Goal: Task Accomplishment & Management: Manage account settings

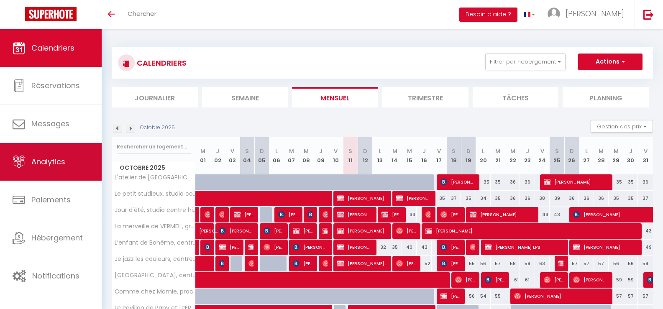
click at [53, 163] on span "Analytics" at bounding box center [48, 161] width 34 height 10
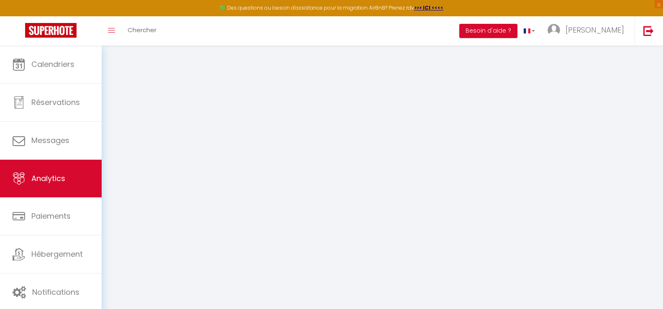
select select "2025"
select select "10"
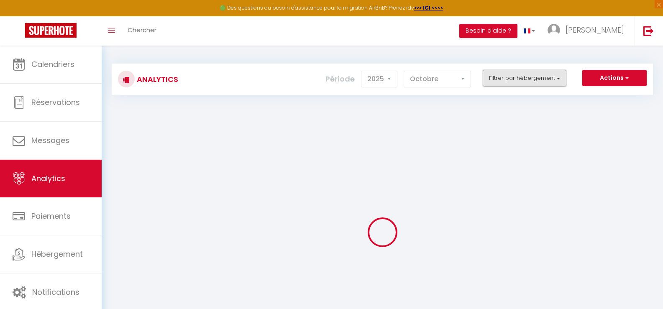
click at [531, 80] on button "Filtrer par hébergement" at bounding box center [525, 78] width 84 height 17
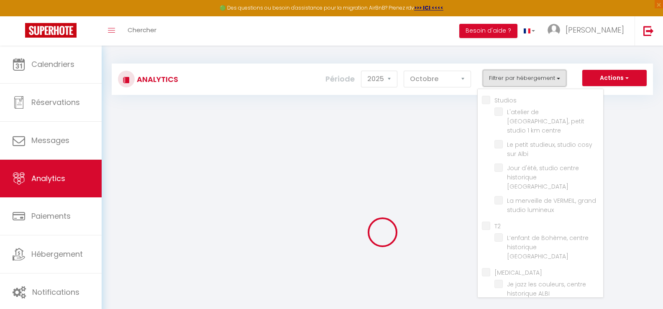
checkbox input "false"
checkbox centre "false"
checkbox Albi "false"
checkbox ALBI "false"
checkbox lumineux "false"
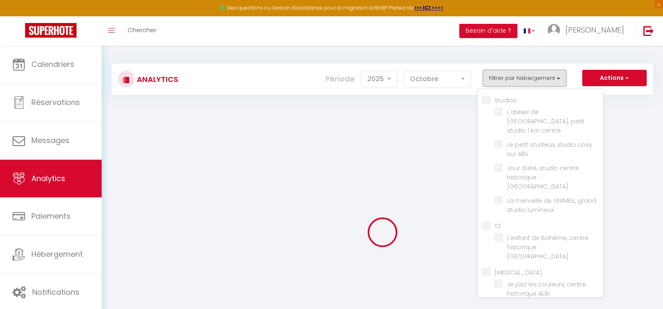
checkbox input "false"
checkbox ALBI "false"
checkbox input "false"
checkbox ALBI "false"
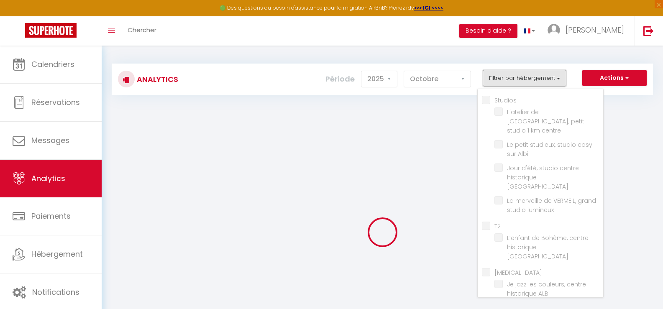
checkbox input "false"
checkbox ALBI "false"
checkbox input "false"
checkbox d’Albi "false"
checkbox centre "false"
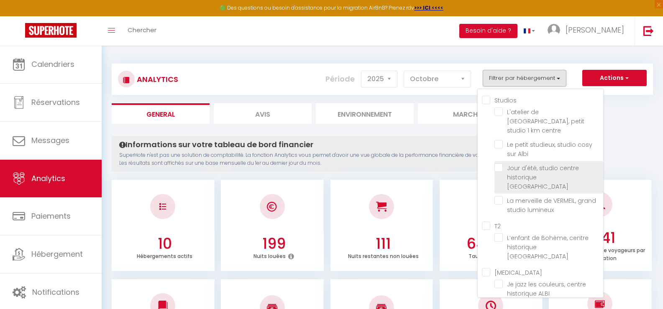
click at [498, 164] on ALBI "checkbox" at bounding box center [548, 168] width 109 height 8
checkbox ALBI "true"
checkbox centre "false"
checkbox Albi "false"
checkbox lumineux "false"
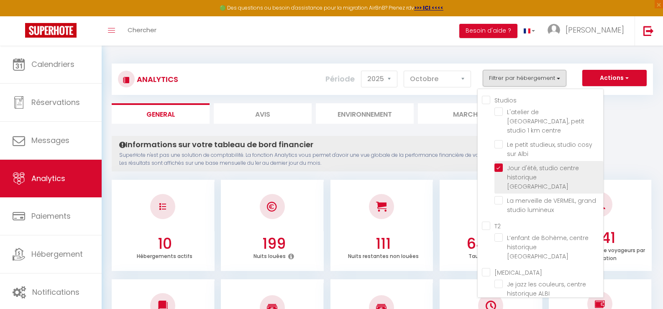
checkbox ALBI "false"
checkbox d’Albi "false"
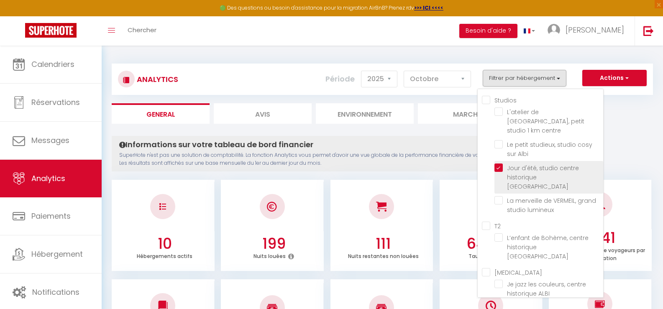
checkbox centre "false"
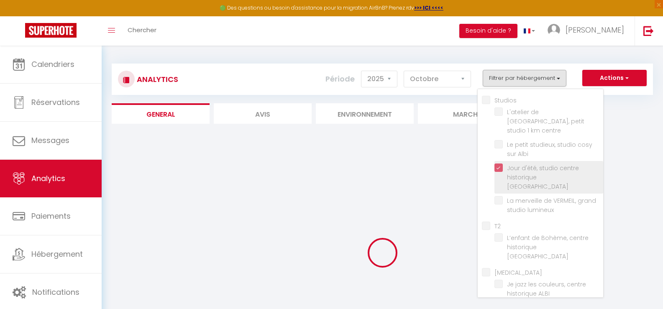
checkbox centre "false"
checkbox Albi "false"
checkbox lumineux "false"
checkbox ALBI "false"
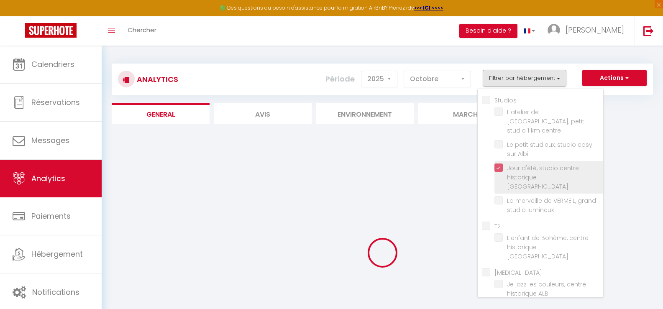
checkbox ALBI "false"
checkbox d’Albi "false"
checkbox centre "false"
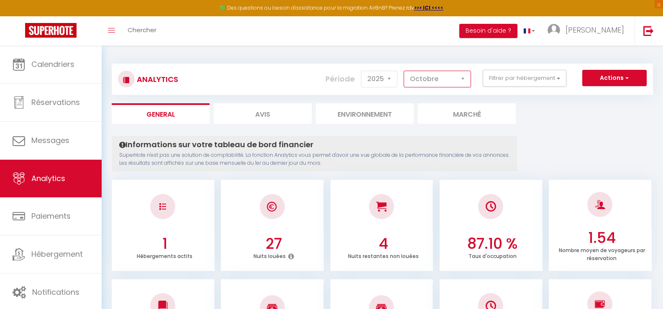
click at [429, 77] on select "[PERSON_NAME] Mars Avril Mai Juin Juillet Août Septembre Octobre Novembre Décem…" at bounding box center [437, 79] width 67 height 17
select select "9"
click at [404, 71] on select "[PERSON_NAME] Mars Avril Mai Juin Juillet Août Septembre Octobre Novembre Décem…" at bounding box center [437, 79] width 67 height 17
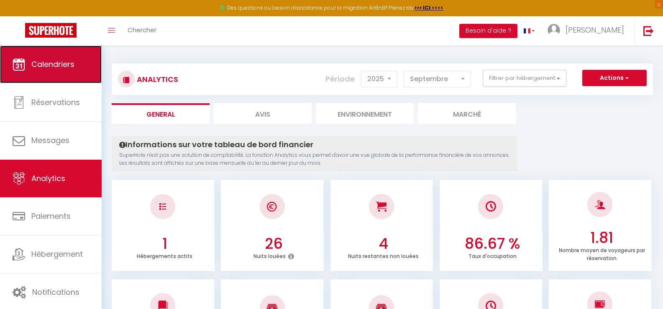
click at [68, 67] on span "Calendriers" at bounding box center [52, 64] width 43 height 10
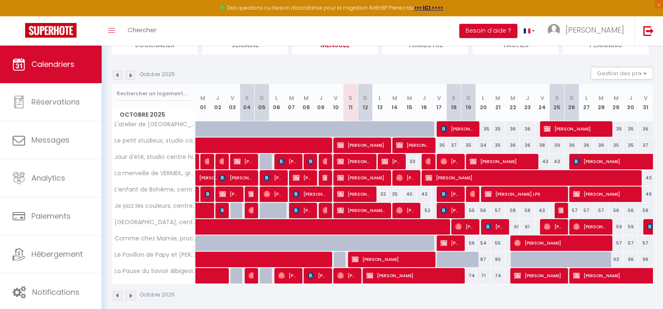
scroll to position [79, 0]
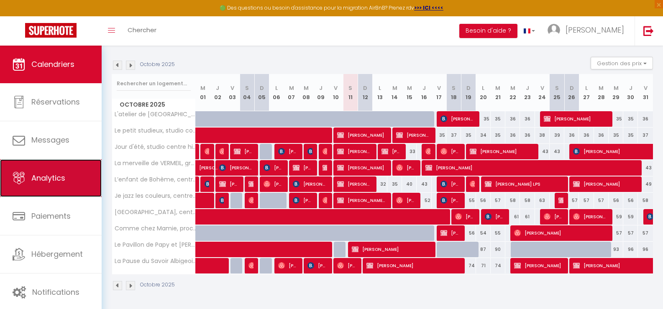
click at [61, 179] on span "Analytics" at bounding box center [48, 178] width 34 height 10
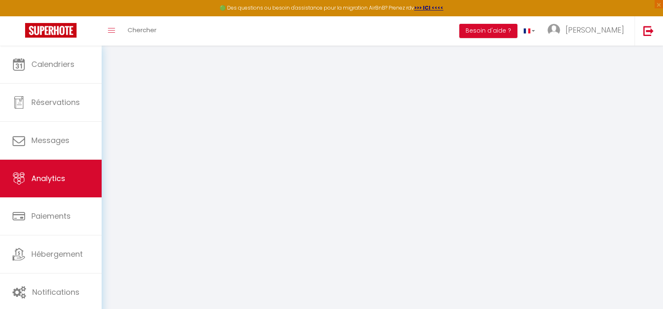
select select "2025"
select select "10"
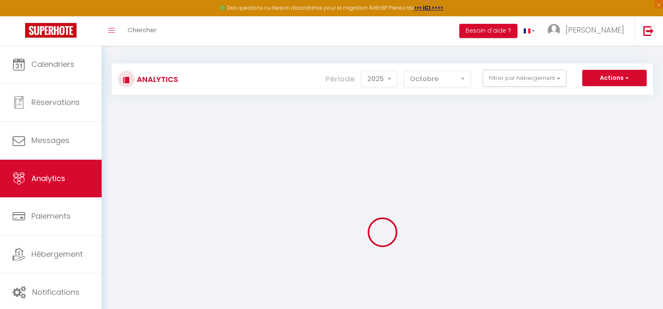
checkbox input "false"
checkbox centre "false"
checkbox Albi "false"
checkbox ALBI "false"
checkbox lumineux "false"
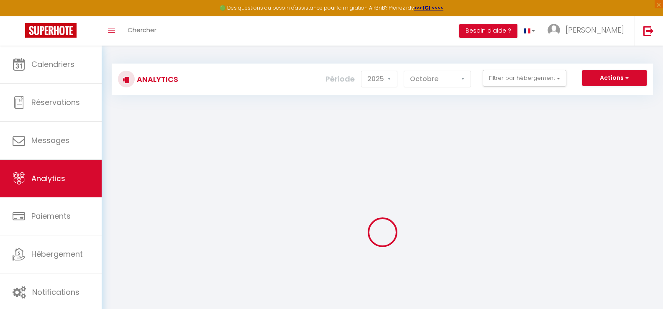
checkbox input "false"
checkbox ALBI "false"
checkbox input "false"
checkbox ALBI "false"
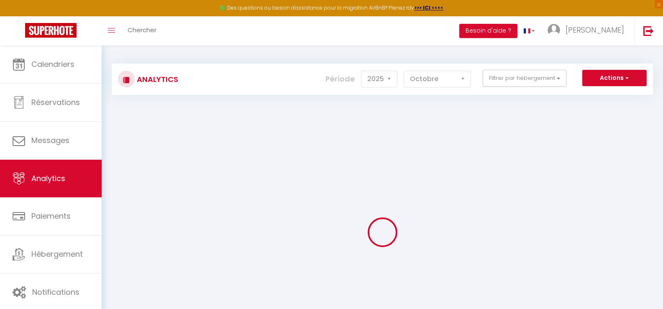
checkbox input "false"
checkbox ALBI "false"
checkbox input "false"
checkbox d’Albi "false"
checkbox centre "false"
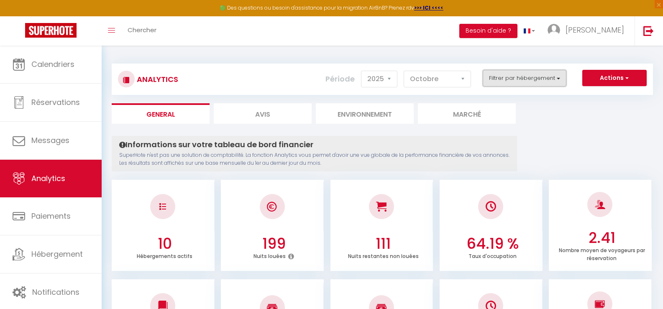
click at [542, 80] on button "Filtrer par hébergement" at bounding box center [525, 78] width 84 height 17
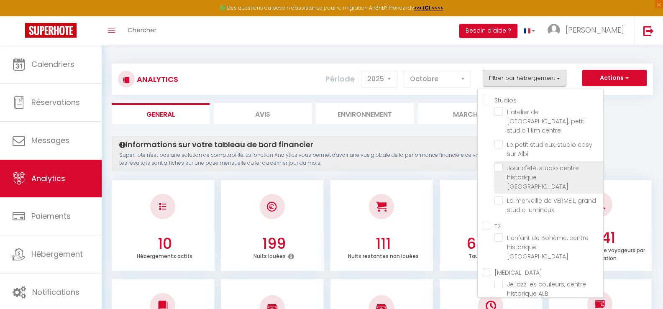
click at [519, 164] on ALBI "checkbox" at bounding box center [548, 168] width 109 height 8
checkbox ALBI "true"
checkbox centre "false"
checkbox Albi "false"
checkbox lumineux "false"
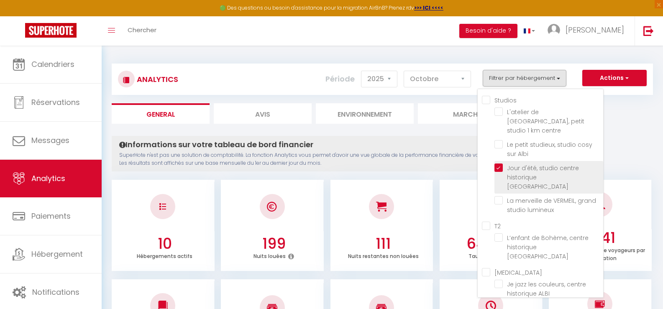
checkbox ALBI "false"
checkbox d’Albi "false"
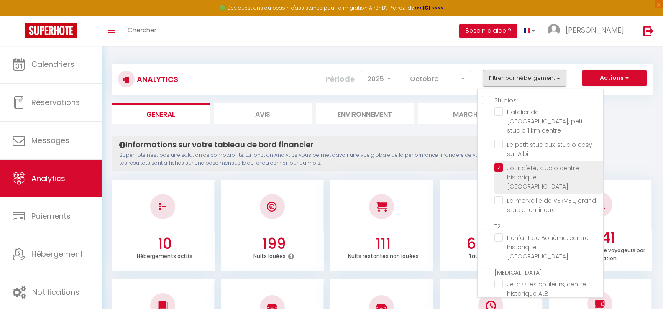
checkbox centre "false"
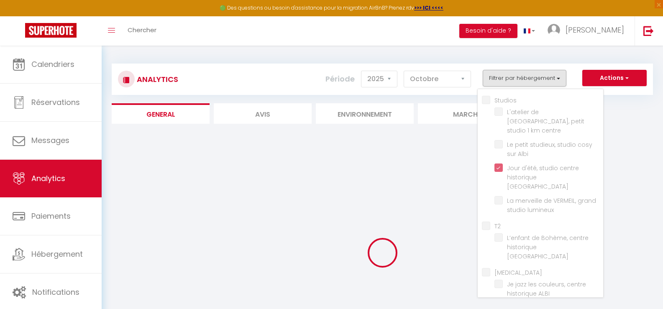
checkbox centre "false"
checkbox Albi "false"
checkbox lumineux "false"
checkbox ALBI "false"
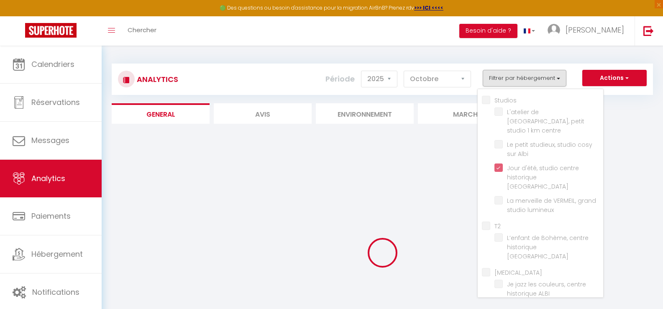
checkbox ALBI "false"
checkbox d’Albi "false"
checkbox centre "false"
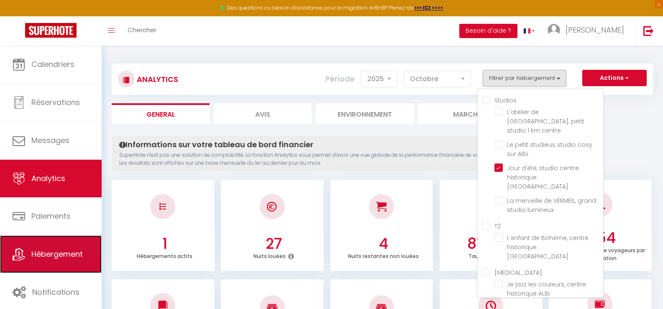
click at [56, 255] on span "Hébergement" at bounding box center [56, 254] width 51 height 10
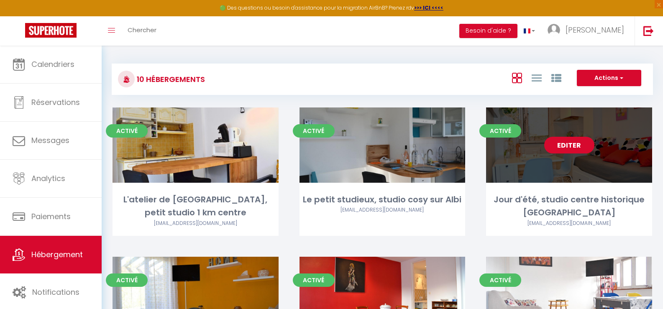
click at [572, 144] on link "Editer" at bounding box center [569, 145] width 50 height 17
select select "3"
select select "2"
select select "1"
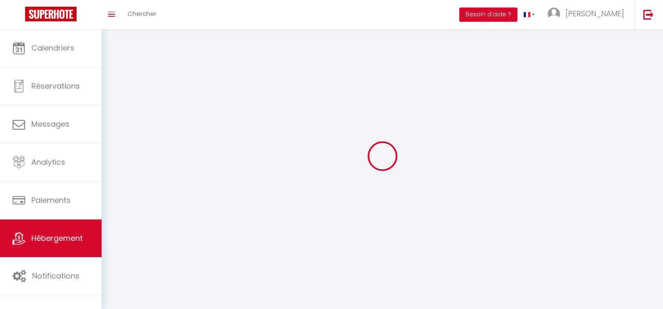
select select
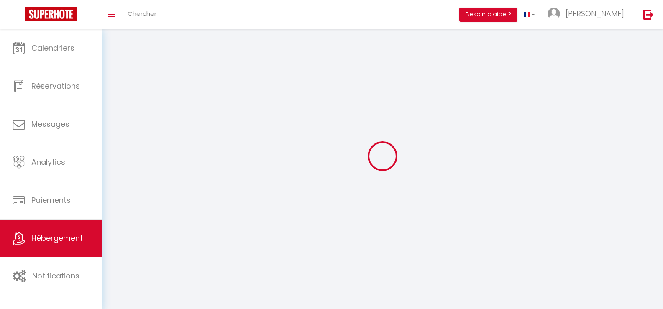
checkbox input "false"
select select
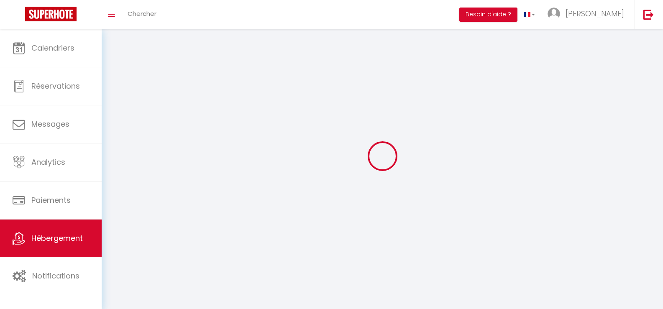
select select
select select "1"
select select
select select "28"
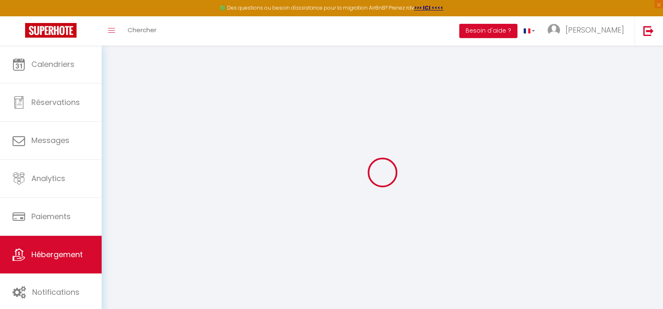
select select
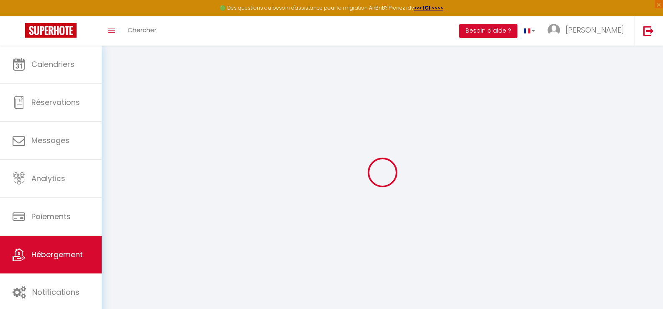
select select
checkbox input "false"
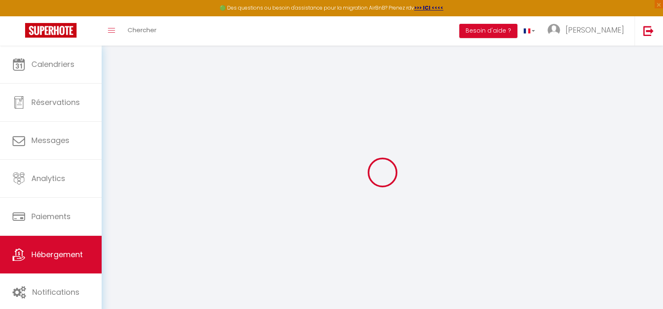
select select
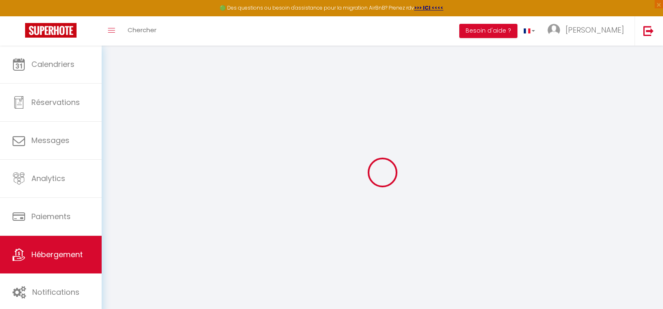
select select
checkbox input "false"
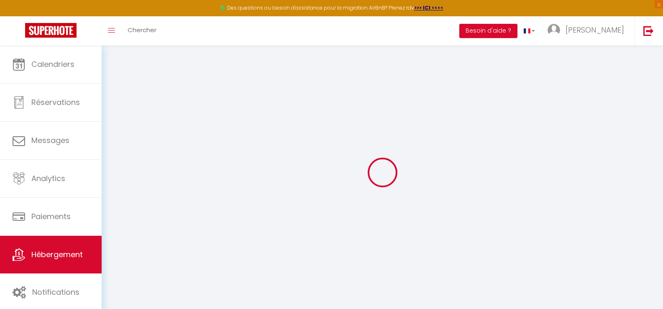
checkbox input "false"
select select
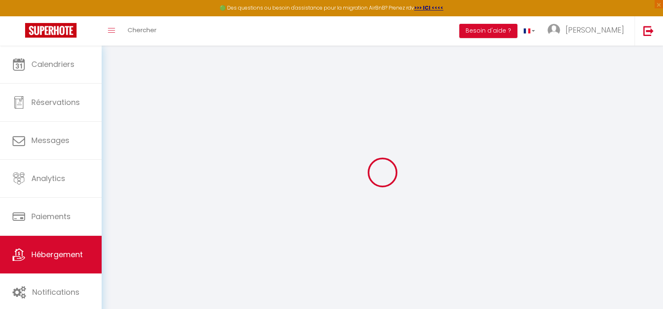
select select
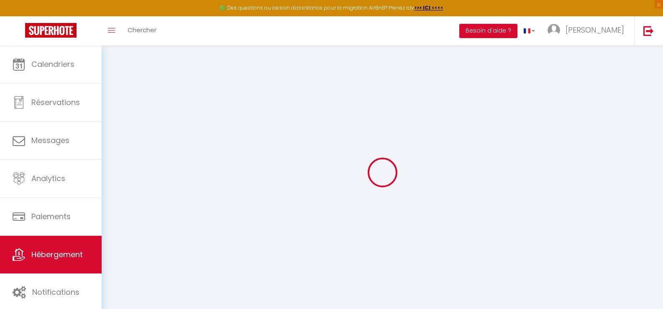
checkbox input "false"
select select
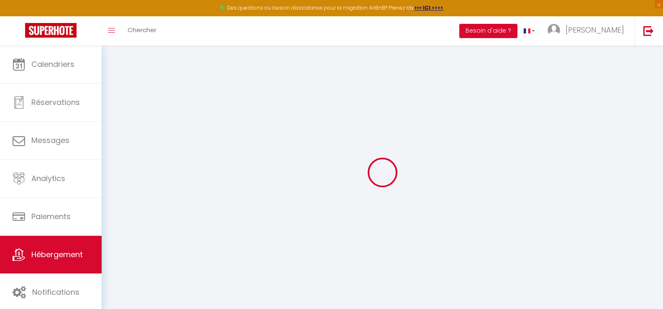
select select
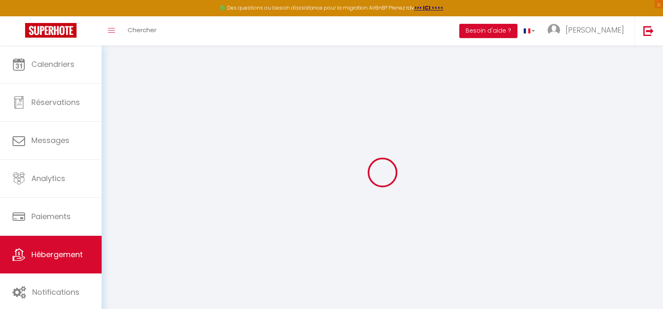
select select
checkbox input "false"
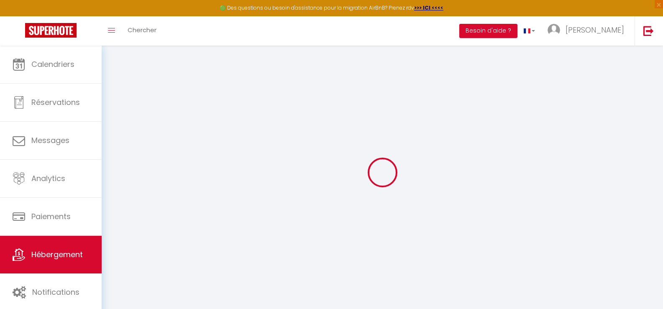
checkbox input "false"
select select
type input "Jour d'été, studio centre historique [GEOGRAPHIC_DATA]"
type input "[PERSON_NAME]"
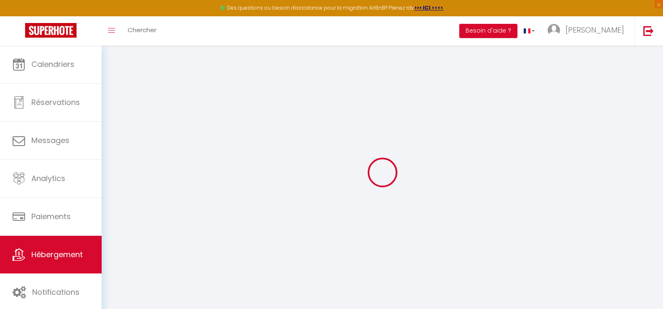
select select "2"
select select "0"
type input "40"
type input "23"
type input "7.5"
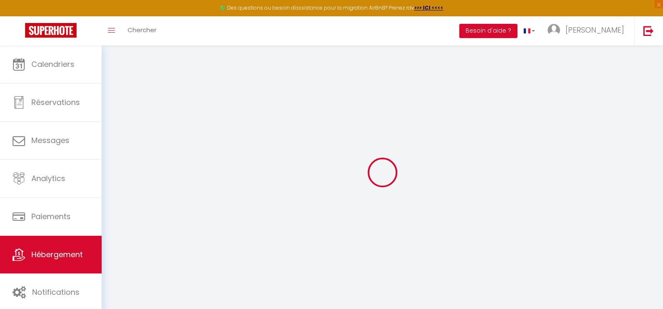
type input "99"
select select
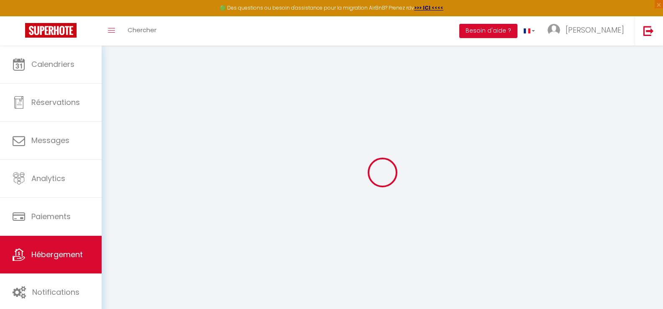
select select
type input "[STREET_ADDRESS]"
type input "81000"
type input "Albi"
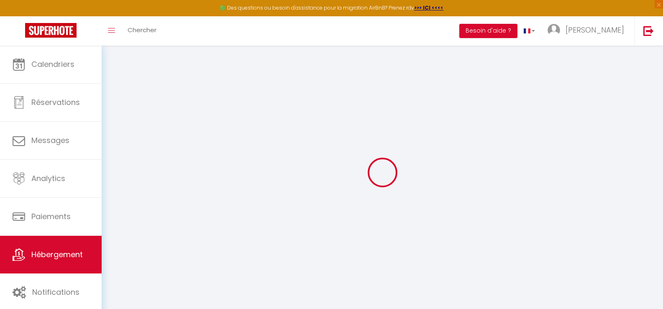
type input "[PERSON_NAME][EMAIL_ADDRESS][DOMAIN_NAME]"
select select "13358"
checkbox input "false"
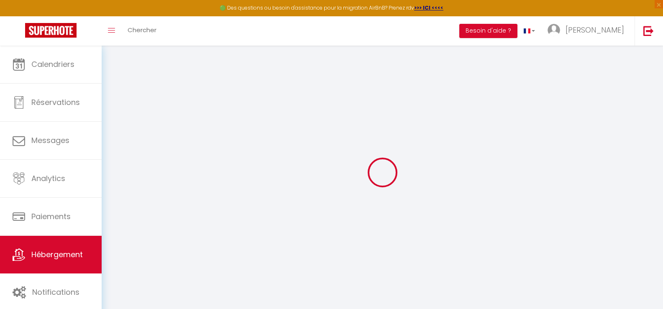
checkbox input "false"
radio input "true"
type input "0"
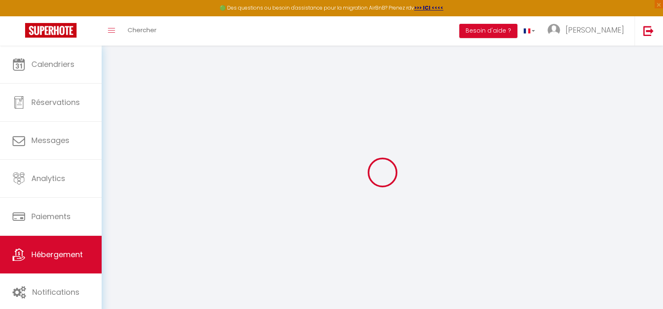
type input "0"
select select
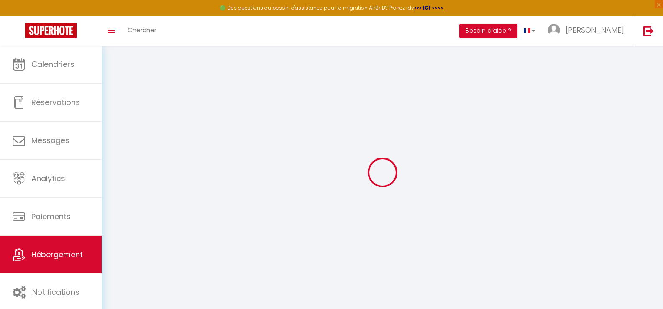
select select
checkbox input "false"
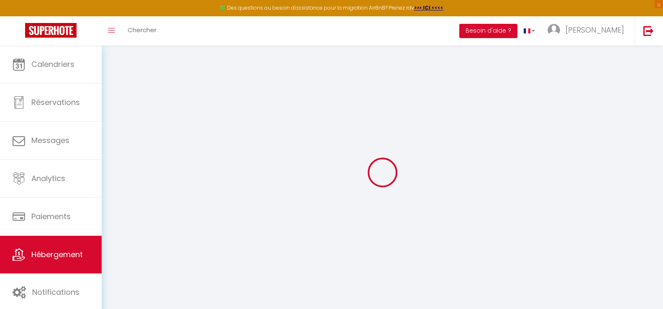
checkbox input "false"
select select "+ 28 %"
select select "+ 32 %"
select select "+ 8 %"
select select "+ 22 %"
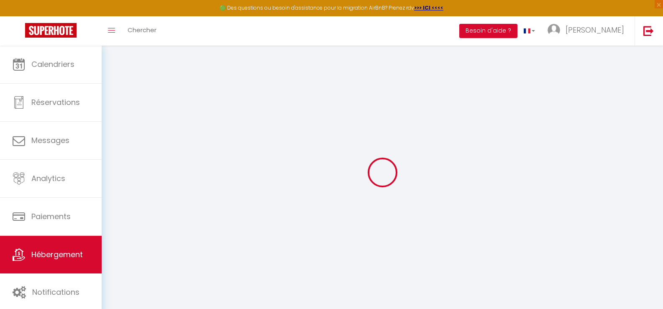
checkbox input "false"
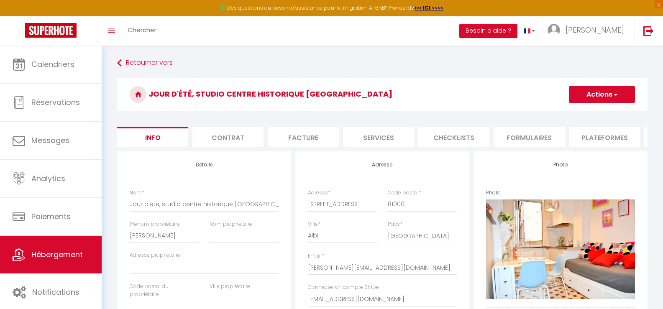
checkbox input "false"
select select "EUR"
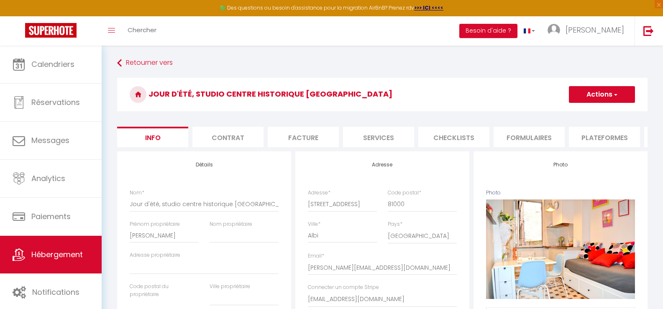
select select
select select "7831-29825198"
click at [608, 138] on li "Plateformes" at bounding box center [604, 137] width 71 height 20
select select
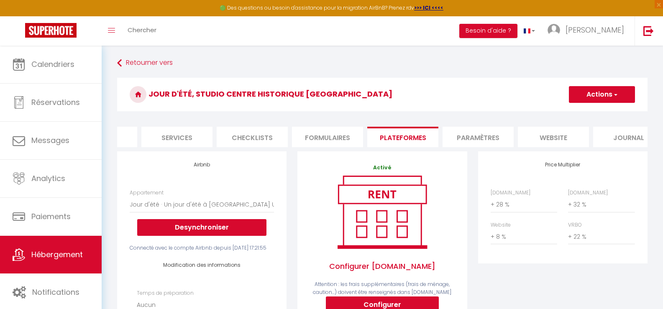
scroll to position [0, 223]
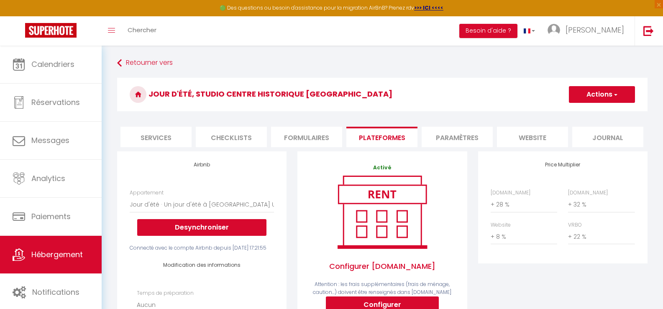
click at [528, 134] on li "website" at bounding box center [532, 137] width 71 height 20
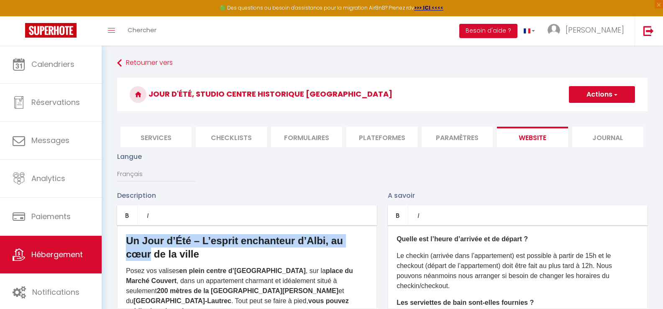
drag, startPoint x: 127, startPoint y: 246, endPoint x: 151, endPoint y: 259, distance: 27.3
click at [151, 259] on strong "Un Jour d’Été – L’esprit enchanteur d’Albi, au cœur de la ville" at bounding box center [234, 247] width 217 height 25
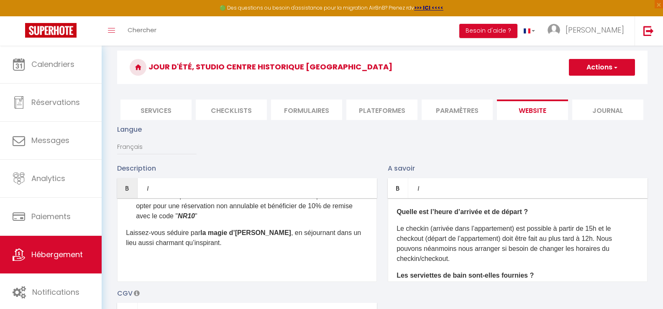
scroll to position [84, 0]
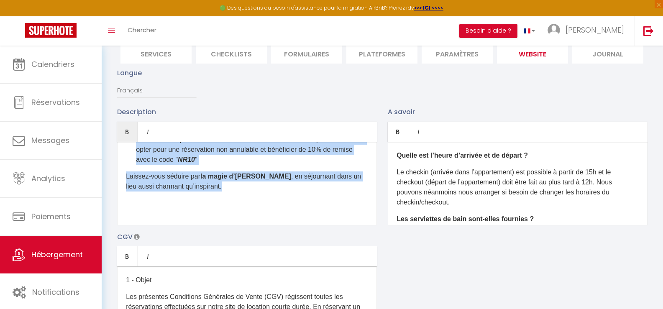
click at [213, 192] on p "Laissez-vous séduire par la magie d’[PERSON_NAME] , en séjournant dans un lieu …" at bounding box center [247, 182] width 242 height 20
copy div "Lo Ipsu d’Sit – A’consec adipiscing e’Sedd, ei temp in ut labor Etdol mag aliqu…"
